Goal: Transaction & Acquisition: Book appointment/travel/reservation

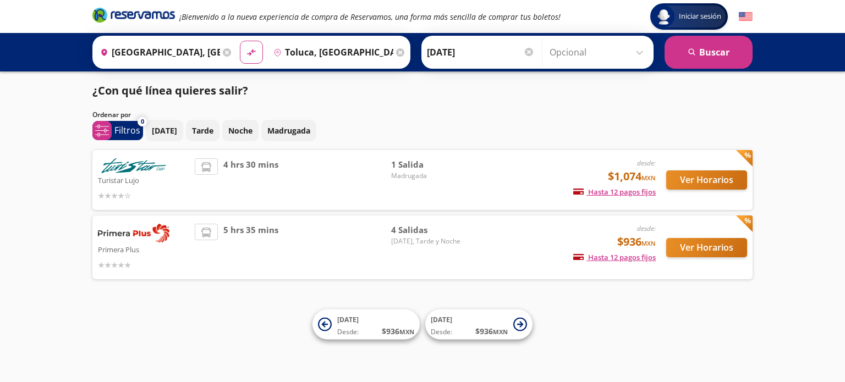
click at [173, 128] on p "[DATE]" at bounding box center [164, 131] width 25 height 12
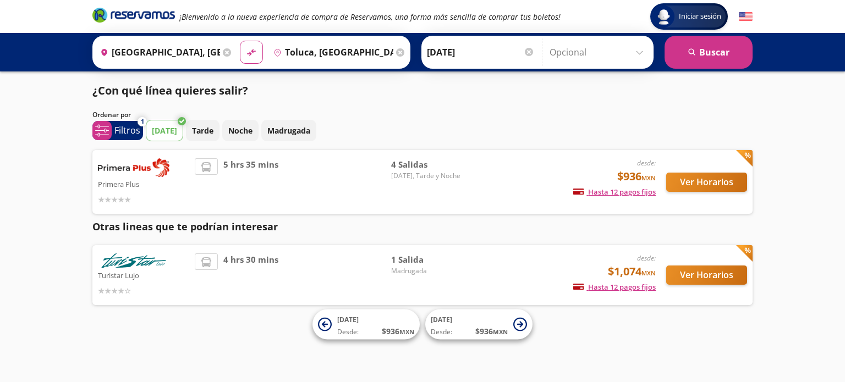
click at [124, 133] on p "Filtros" at bounding box center [127, 130] width 26 height 13
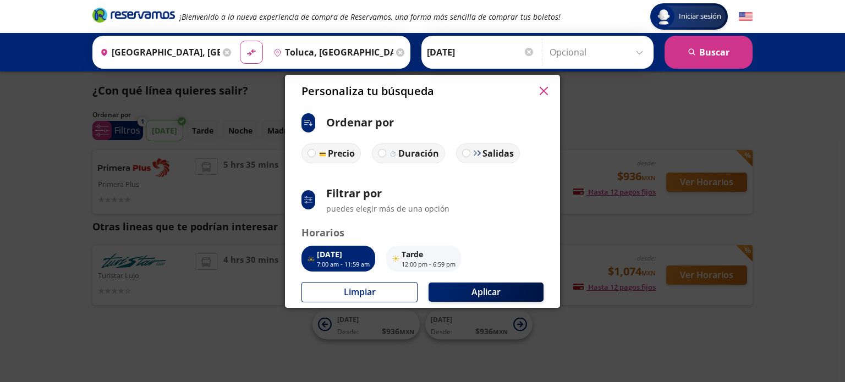
click at [546, 91] on icon "button" at bounding box center [544, 91] width 8 height 8
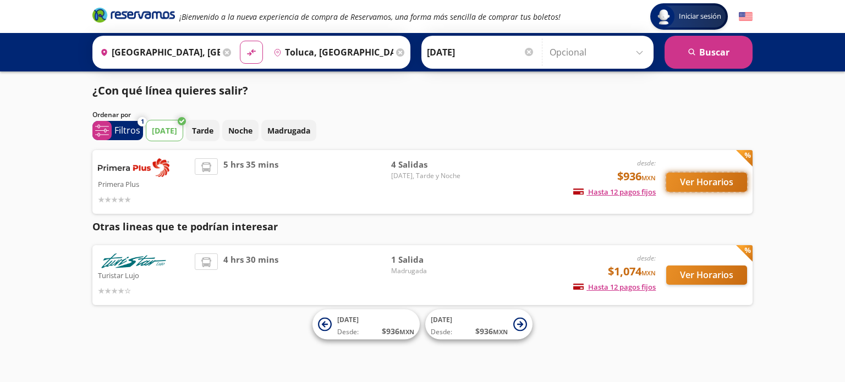
click at [713, 182] on button "Ver Horarios" at bounding box center [706, 182] width 81 height 19
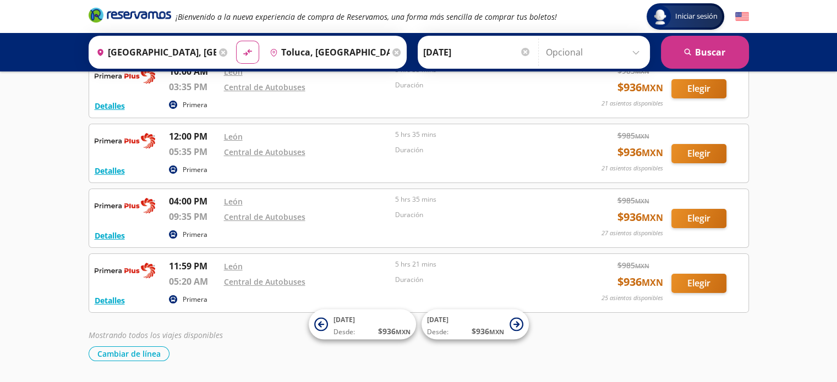
scroll to position [105, 0]
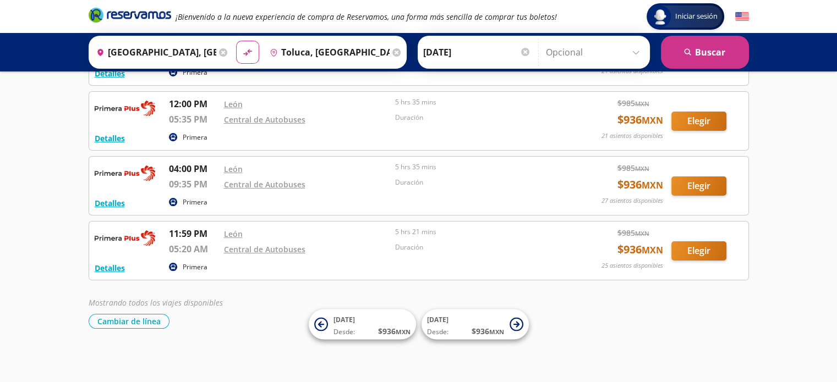
click at [602, 310] on div "Mostrando todos los viajes disponibles Cambiar de línea [GEOGRAPHIC_DATA] de lí…" at bounding box center [419, 313] width 660 height 32
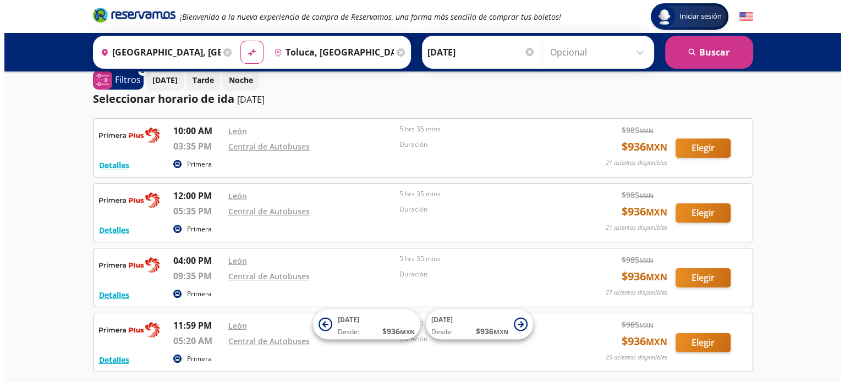
scroll to position [0, 0]
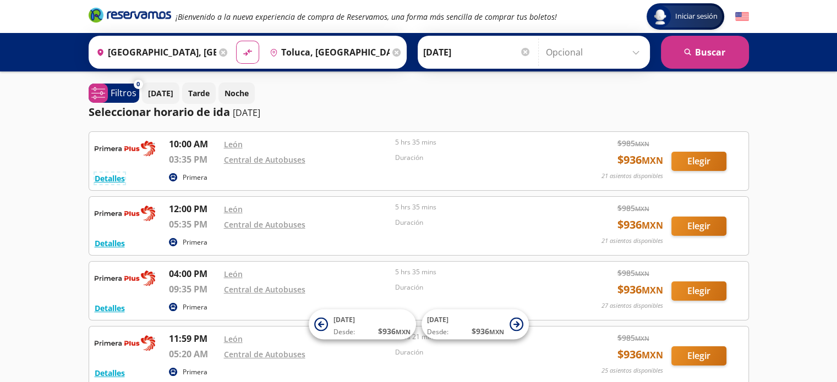
click at [103, 177] on button "Detalles" at bounding box center [110, 179] width 30 height 12
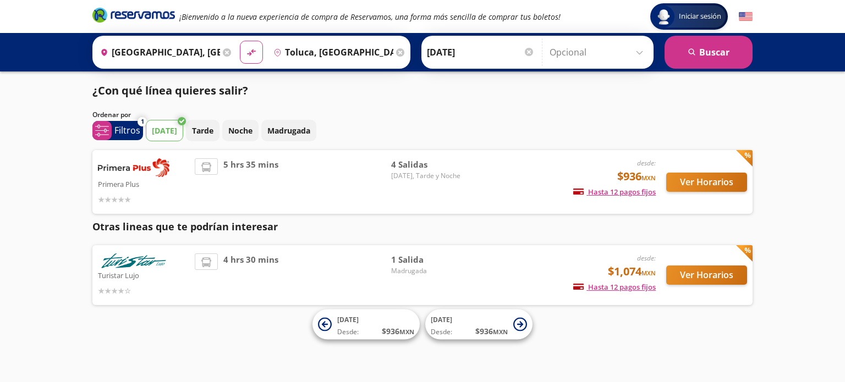
click at [326, 54] on input "Toluca, [GEOGRAPHIC_DATA]" at bounding box center [331, 53] width 124 height 28
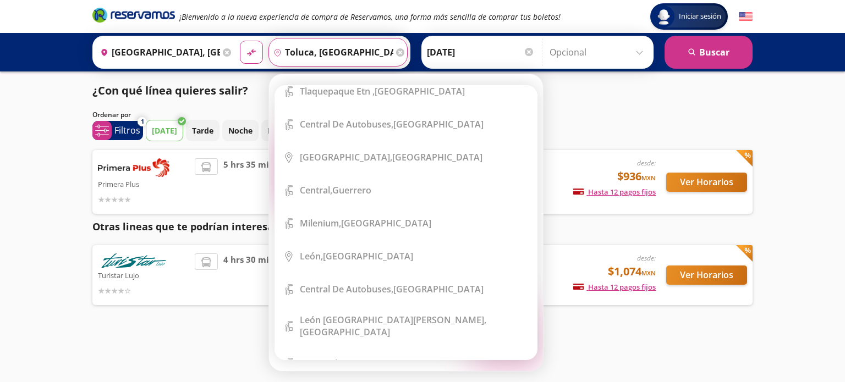
scroll to position [4160, 0]
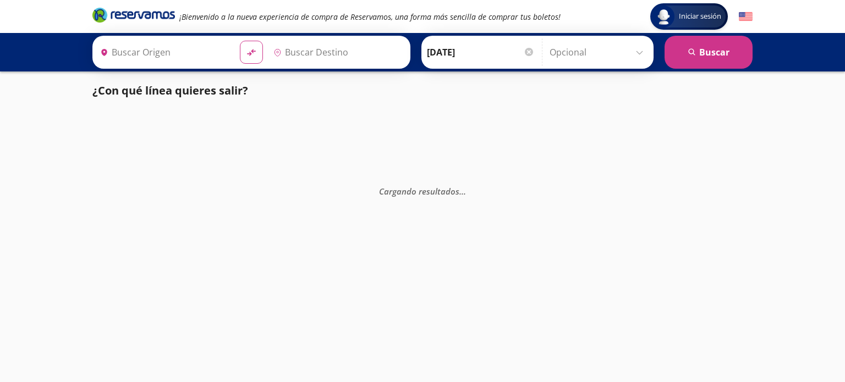
type input "Atlacomulco, México"
type input "[GEOGRAPHIC_DATA], [GEOGRAPHIC_DATA]"
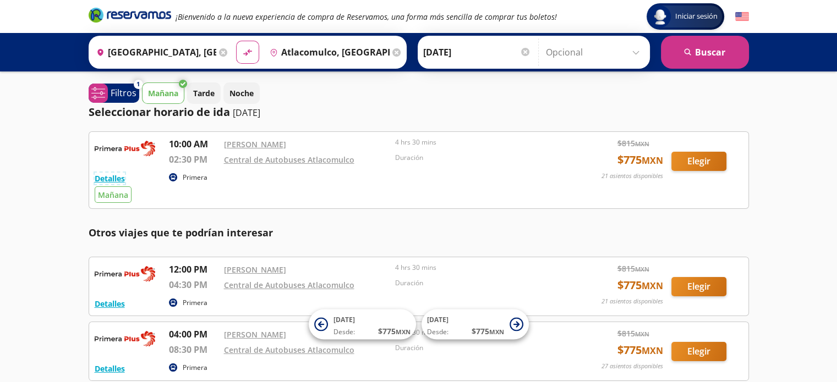
click at [114, 176] on button "Detalles" at bounding box center [110, 179] width 30 height 12
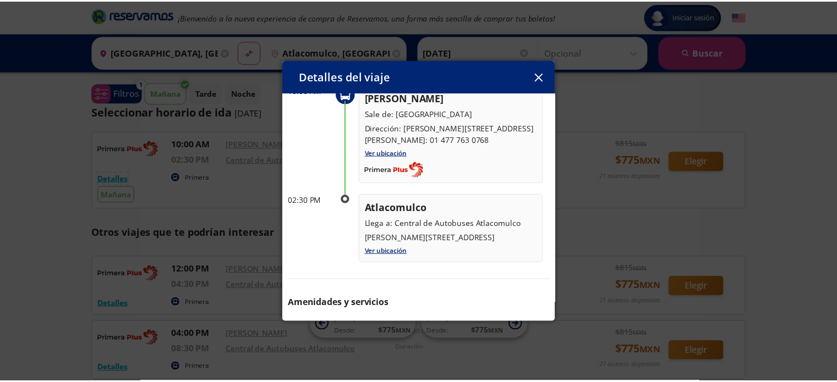
scroll to position [20, 0]
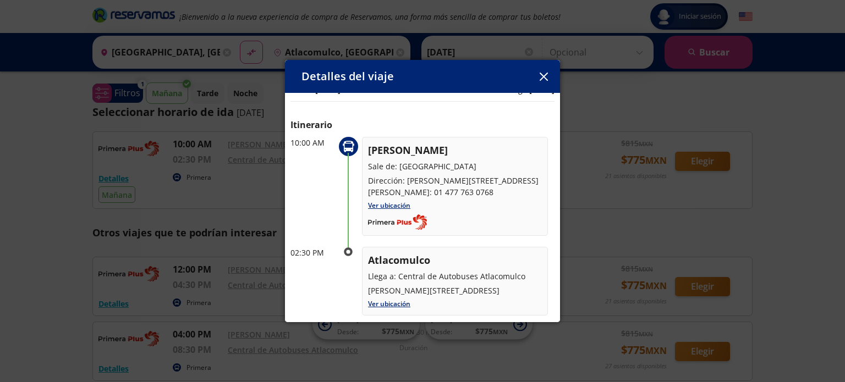
click at [543, 73] on icon "button" at bounding box center [544, 77] width 8 height 8
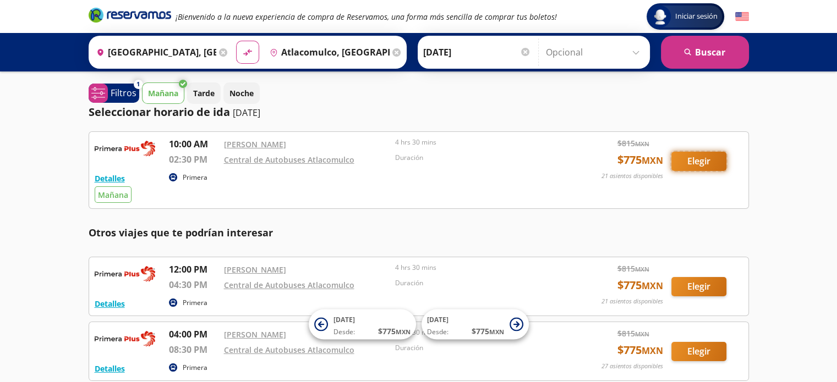
click at [705, 163] on button "Elegir" at bounding box center [698, 161] width 55 height 19
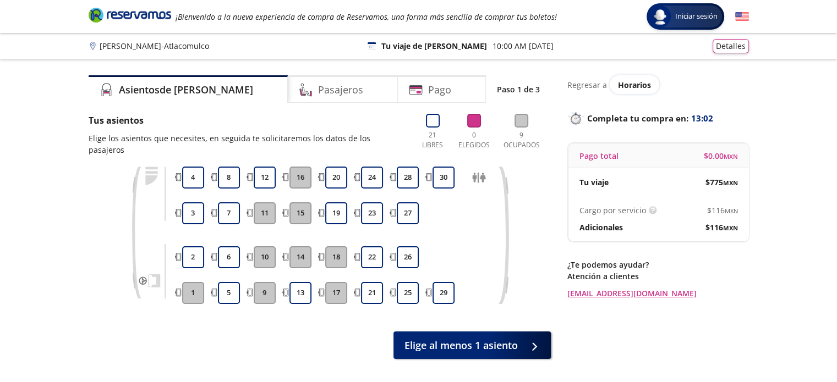
click at [230, 204] on button "7" at bounding box center [229, 214] width 22 height 22
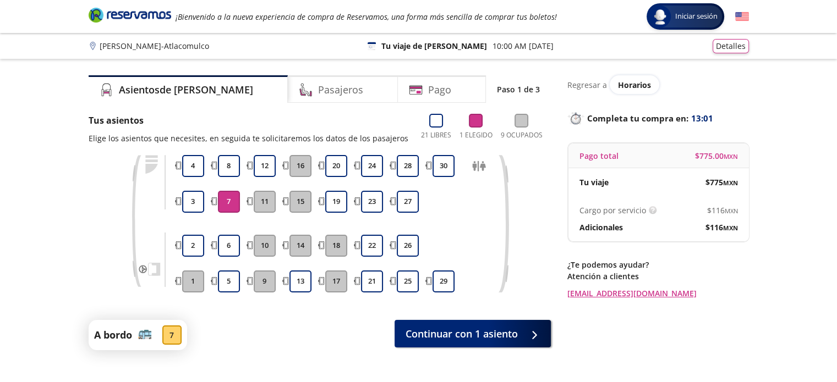
click at [231, 248] on button "6" at bounding box center [229, 246] width 22 height 22
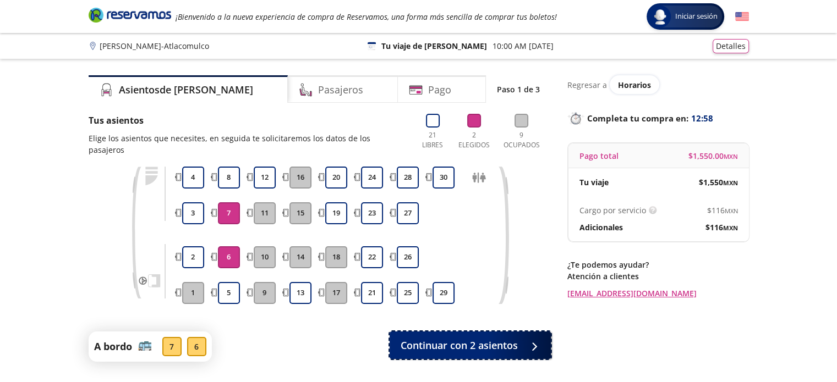
click at [481, 338] on span "Continuar con 2 asientos" at bounding box center [459, 345] width 117 height 15
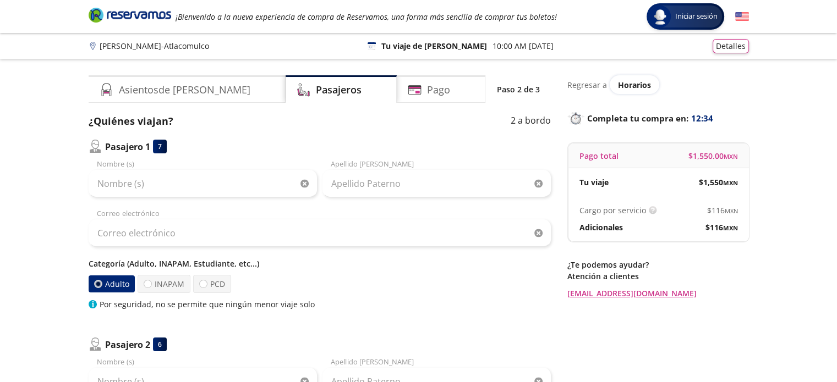
scroll to position [165, 0]
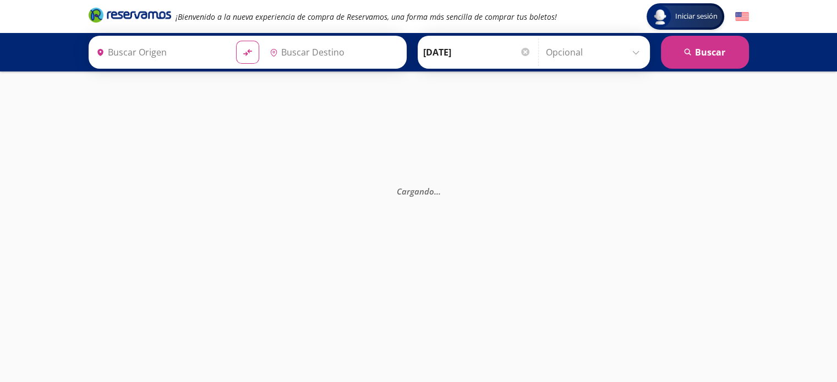
type input "Atlacomulco, México"
type input "[GEOGRAPHIC_DATA], [GEOGRAPHIC_DATA]"
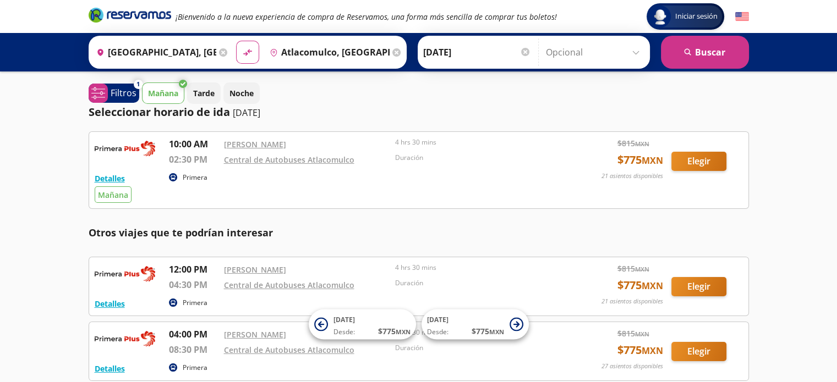
click at [110, 197] on span "[DATE]" at bounding box center [113, 195] width 30 height 10
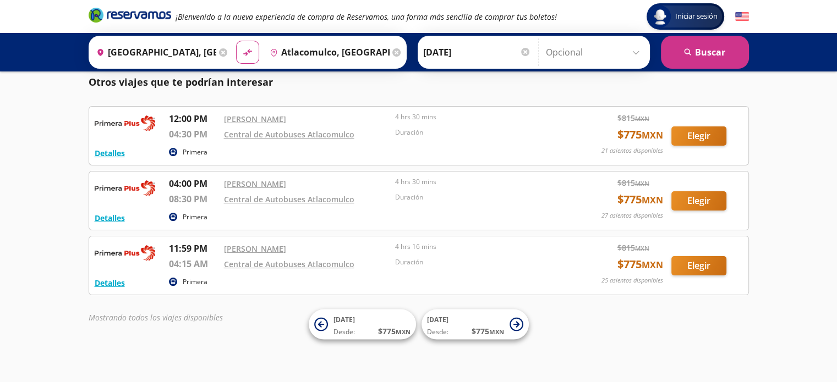
click at [627, 324] on div "Mostrando todos los viajes disponibles" at bounding box center [419, 320] width 660 height 17
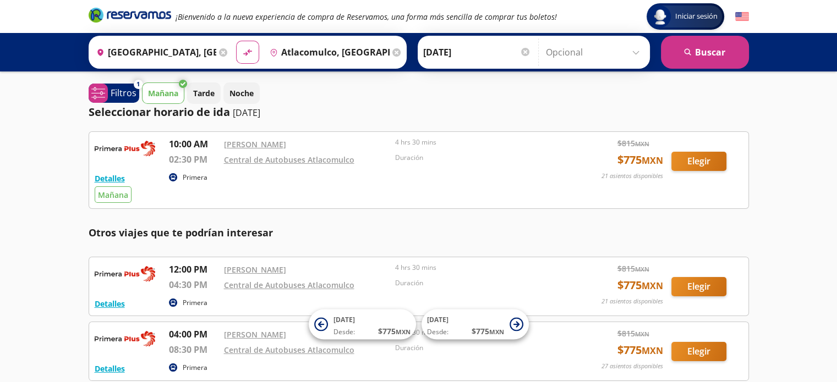
click at [533, 232] on p "Otros viajes que te podrían interesar" at bounding box center [419, 233] width 660 height 15
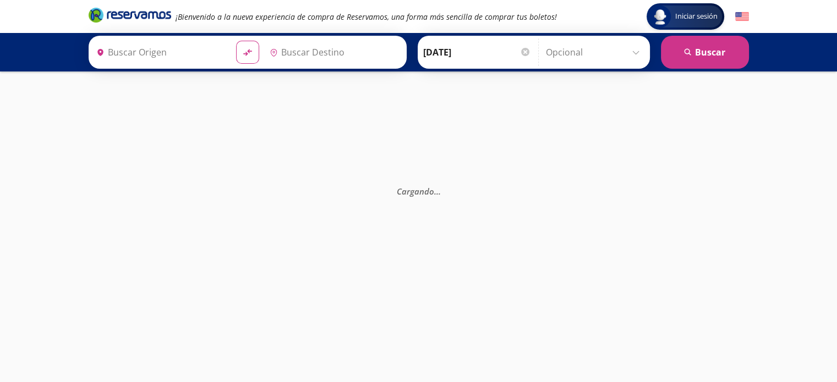
type input "[GEOGRAPHIC_DATA], [GEOGRAPHIC_DATA]"
type input "Atlacomulco, [GEOGRAPHIC_DATA]"
